Goal: Task Accomplishment & Management: Manage account settings

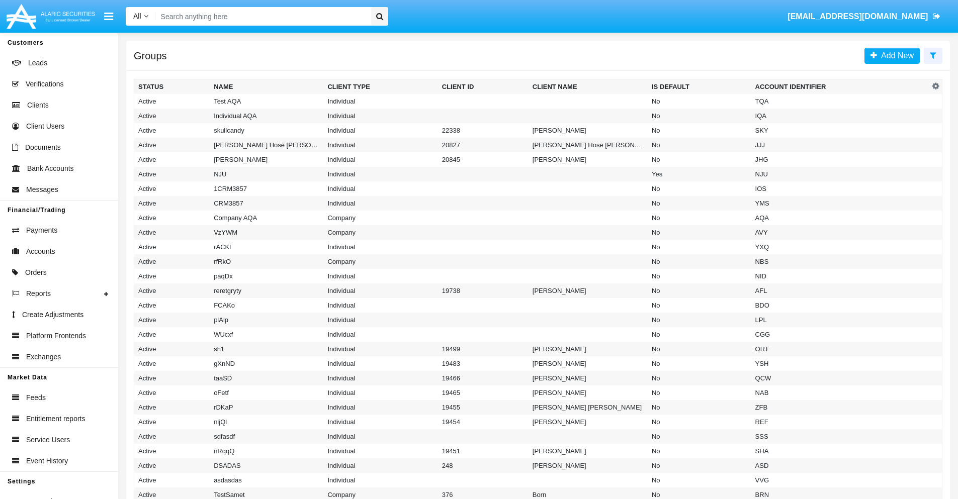
click at [933, 55] on icon at bounding box center [933, 55] width 7 height 8
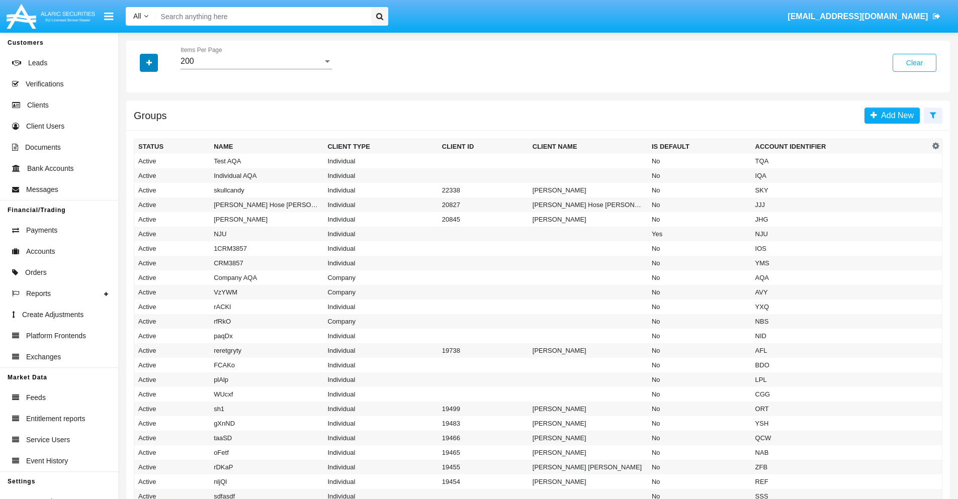
click at [149, 62] on icon "button" at bounding box center [149, 62] width 6 height 7
click at [177, 171] on span "Account Identifier" at bounding box center [177, 171] width 62 height 12
click at [138, 175] on input "Account Identifier" at bounding box center [138, 175] width 1 height 1
checkbox input "true"
click at [149, 62] on icon "button" at bounding box center [149, 62] width 6 height 7
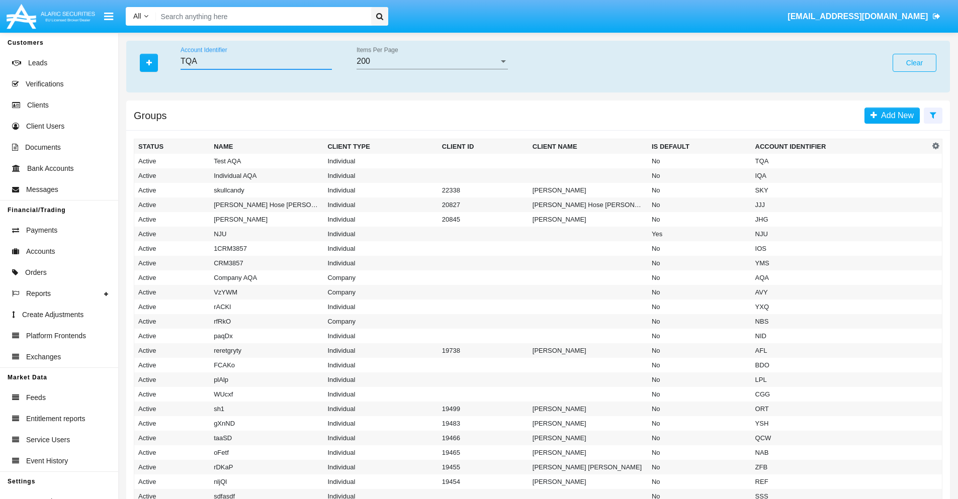
click at [256, 61] on input "TQA" at bounding box center [256, 61] width 151 height 9
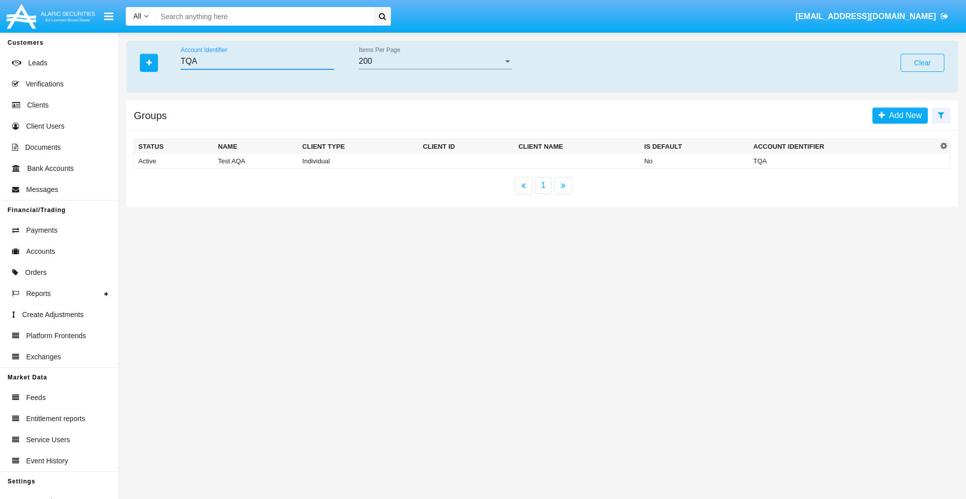
type input "TQA"
click at [843, 161] on td "TQA" at bounding box center [843, 161] width 188 height 15
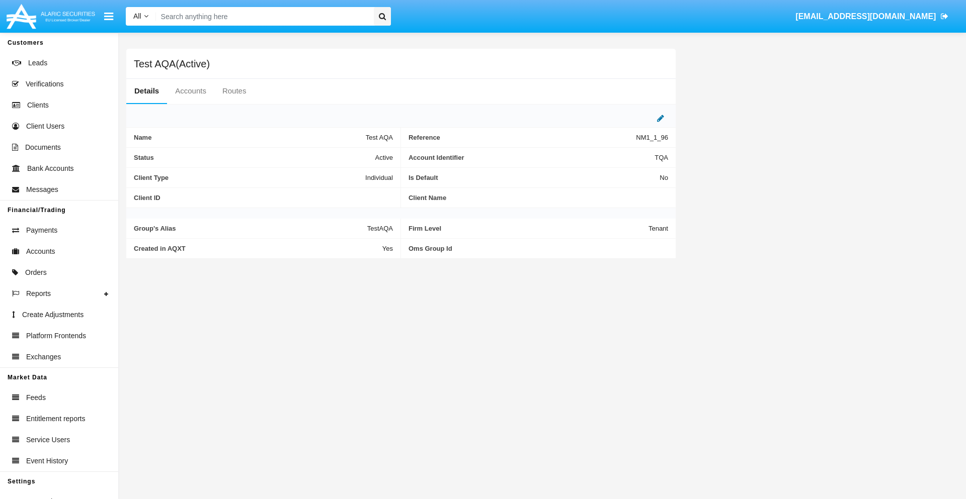
click at [660, 118] on icon at bounding box center [660, 118] width 7 height 8
click at [347, 155] on div "Active" at bounding box center [342, 155] width 81 height 9
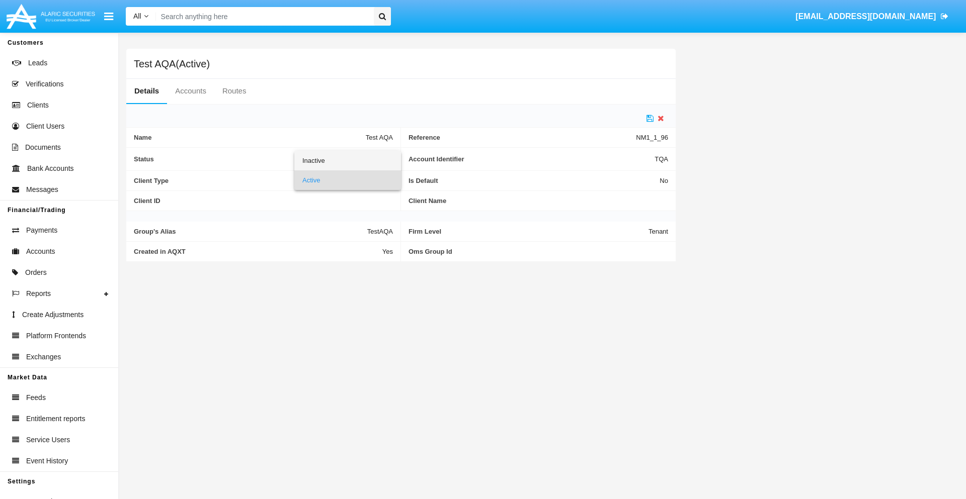
click at [347, 160] on span "Inactive" at bounding box center [347, 161] width 91 height 20
click at [650, 118] on icon at bounding box center [649, 118] width 7 height 8
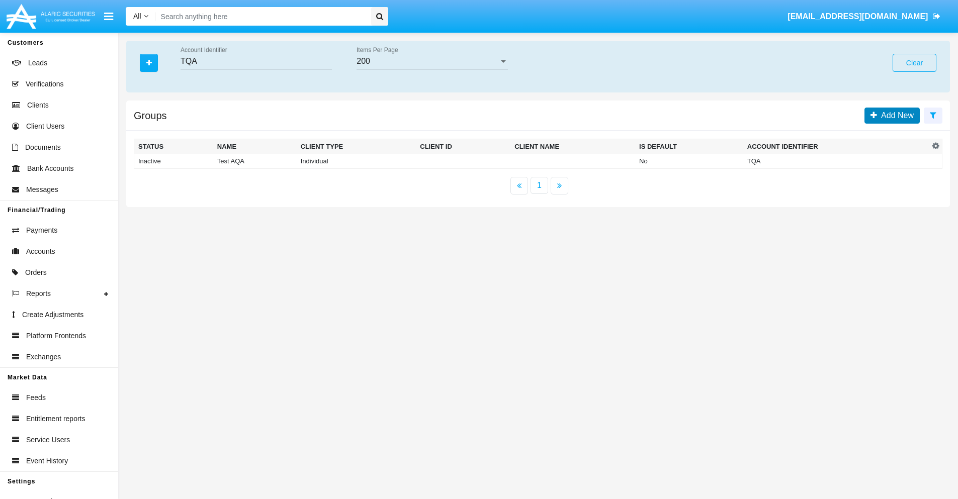
click at [895, 115] on span "Add New" at bounding box center [895, 115] width 37 height 9
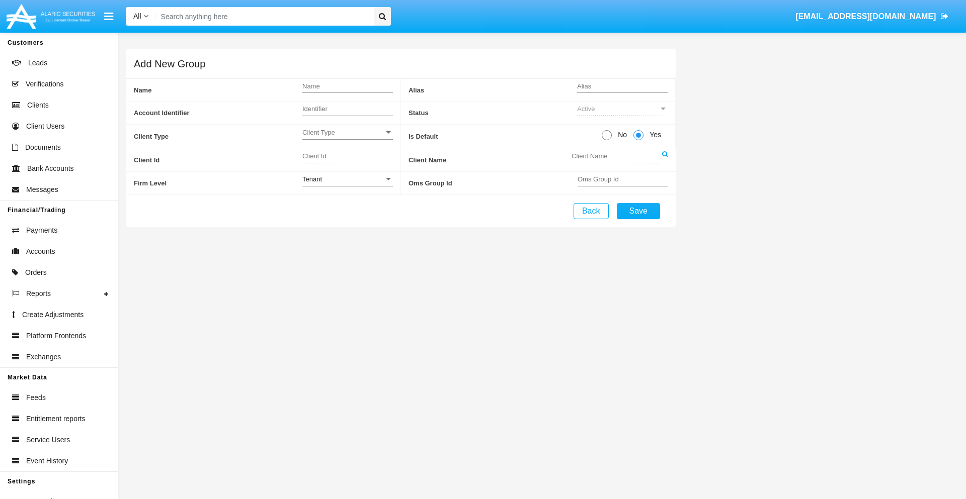
click at [347, 132] on span "Client Type" at bounding box center [342, 132] width 81 height 9
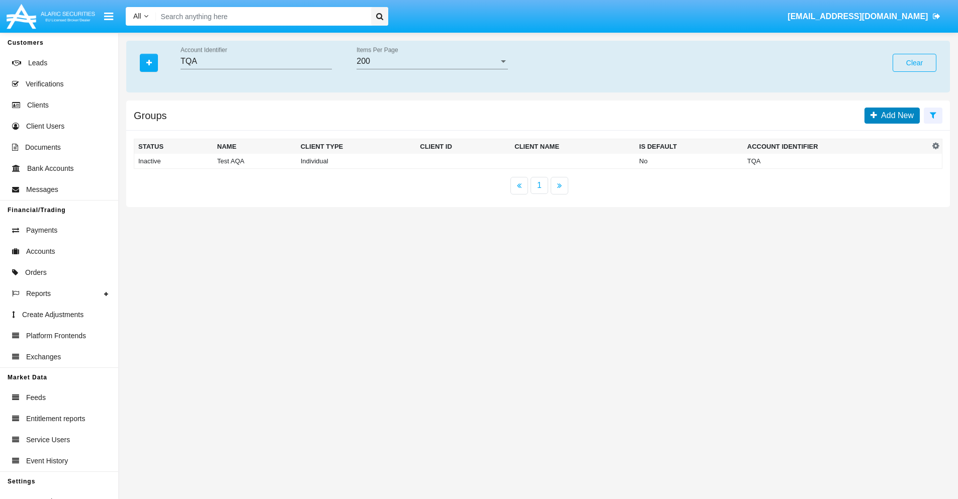
click at [895, 115] on span "Add New" at bounding box center [895, 115] width 37 height 9
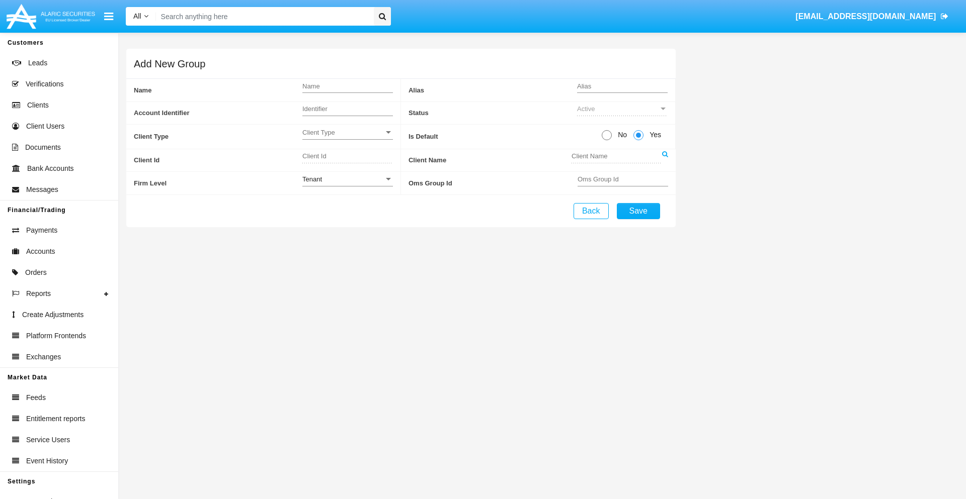
click at [620, 135] on span "No" at bounding box center [621, 135] width 18 height 11
click at [607, 140] on input "No" at bounding box center [606, 140] width 1 height 1
radio input "true"
click at [347, 179] on div "Tenant" at bounding box center [342, 179] width 81 height 9
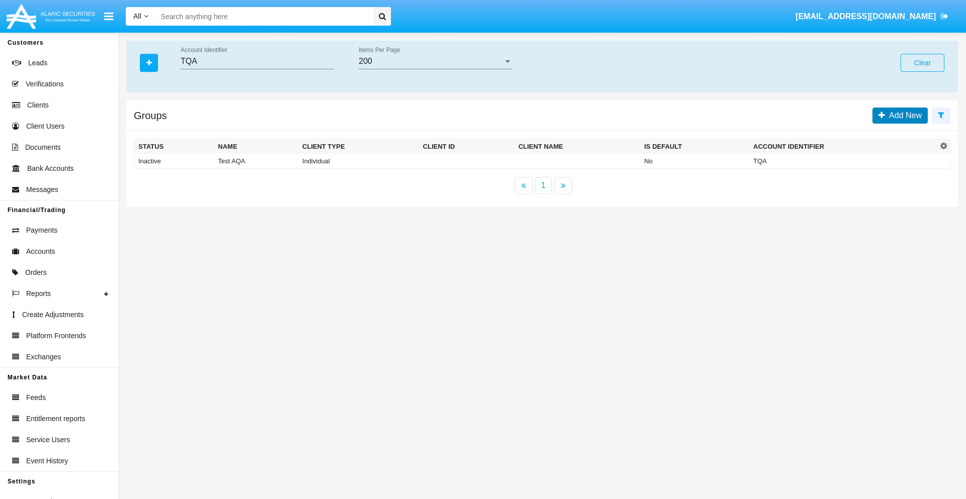
click at [903, 115] on span "Add New" at bounding box center [903, 115] width 37 height 9
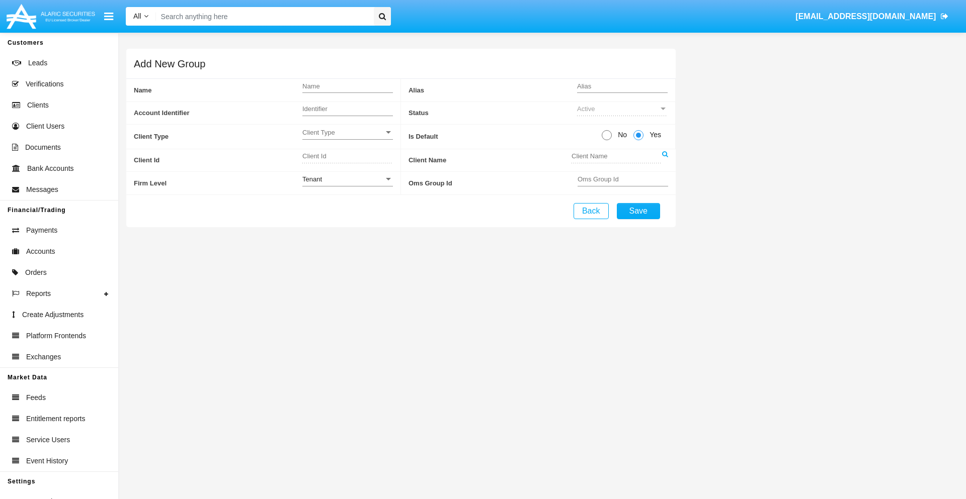
click at [620, 135] on span "No" at bounding box center [621, 135] width 18 height 11
click at [607, 140] on input "No" at bounding box center [606, 140] width 1 height 1
radio input "true"
click at [653, 135] on span "Yes" at bounding box center [653, 135] width 20 height 11
click at [638, 140] on input "Yes" at bounding box center [638, 140] width 1 height 1
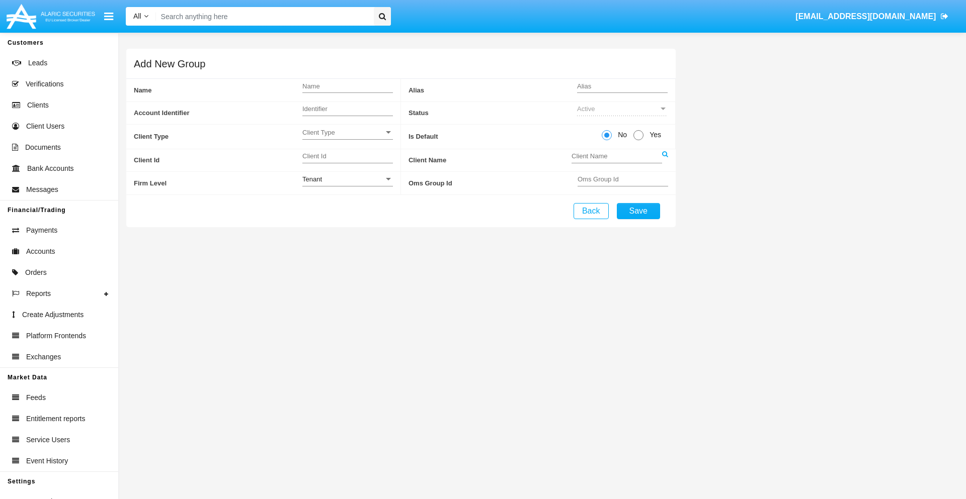
radio input "true"
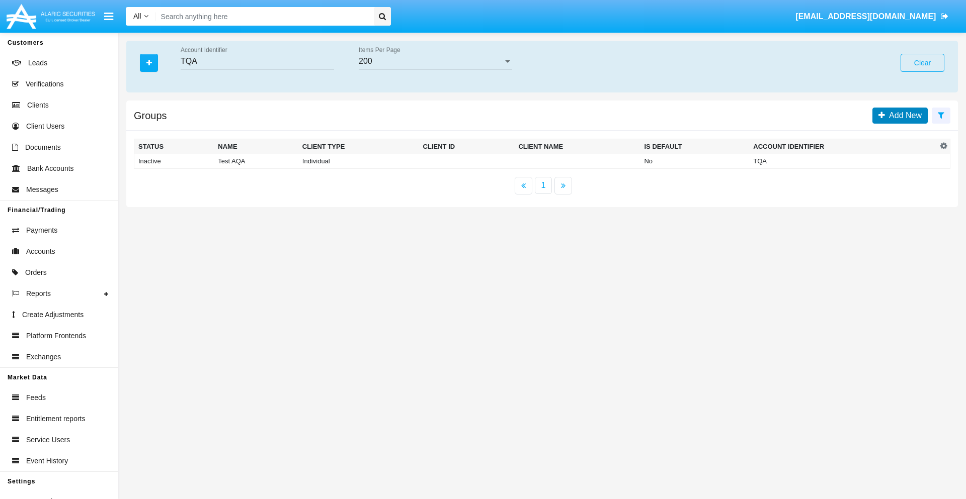
click at [903, 115] on span "Add New" at bounding box center [903, 115] width 37 height 9
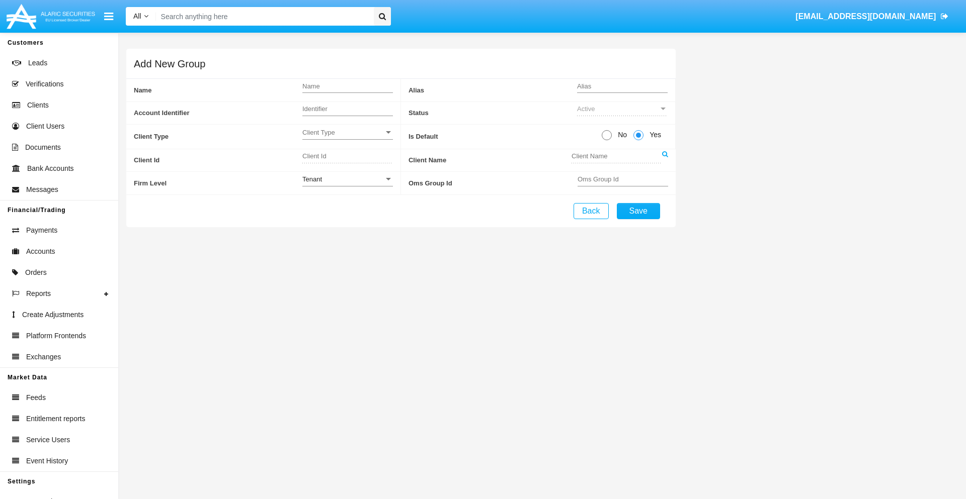
click at [620, 135] on span "No" at bounding box center [621, 135] width 18 height 11
click at [607, 140] on input "No" at bounding box center [606, 140] width 1 height 1
radio input "true"
click at [347, 132] on span "Client Type" at bounding box center [342, 132] width 81 height 9
click at [347, 138] on span "Individual" at bounding box center [347, 138] width 91 height 20
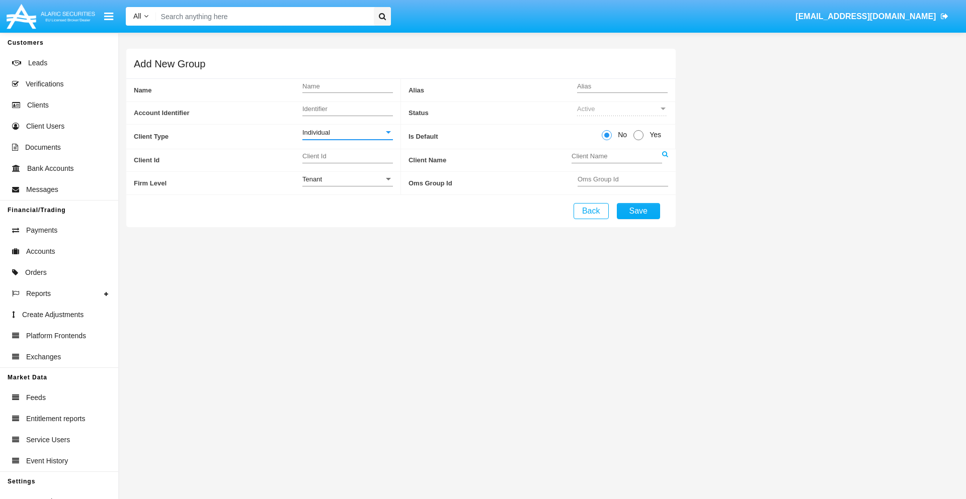
click at [664, 160] on link at bounding box center [665, 160] width 6 height 23
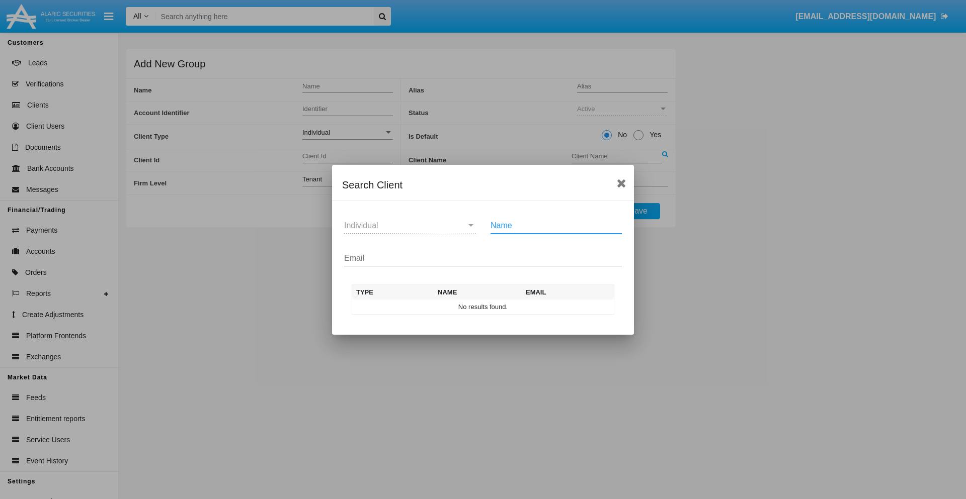
click at [483, 258] on input "Email" at bounding box center [483, 258] width 278 height 9
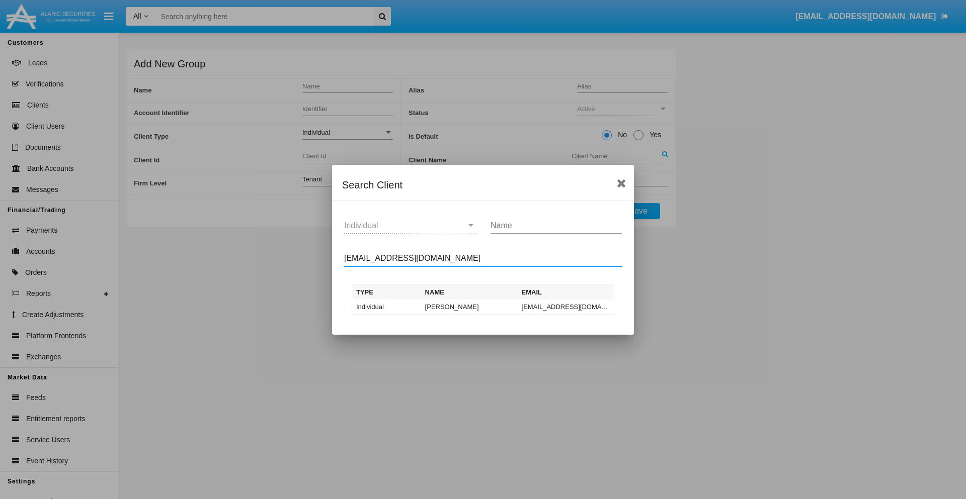
type input "test-user-owl@aqa.com"
